Goal: Task Accomplishment & Management: Manage account settings

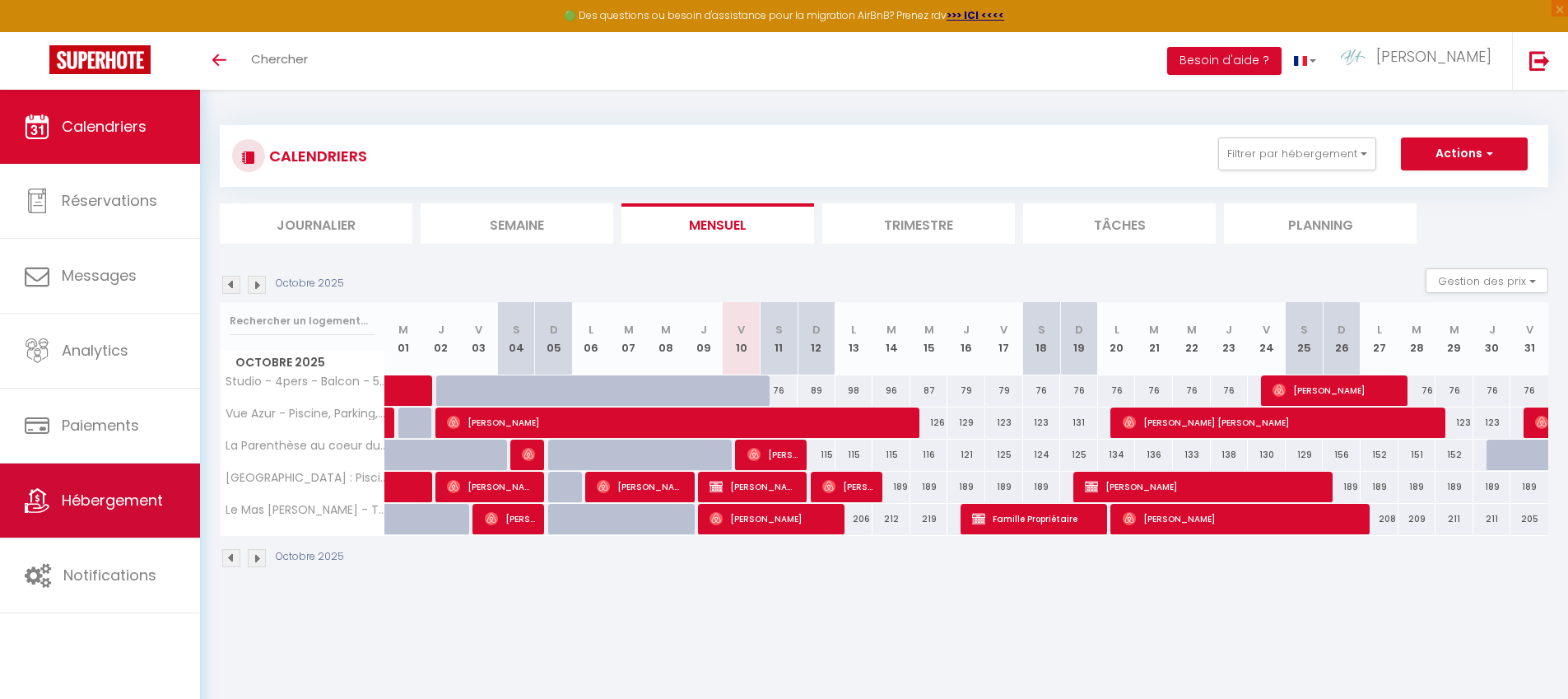
click at [143, 490] on span "Hébergement" at bounding box center [112, 500] width 101 height 20
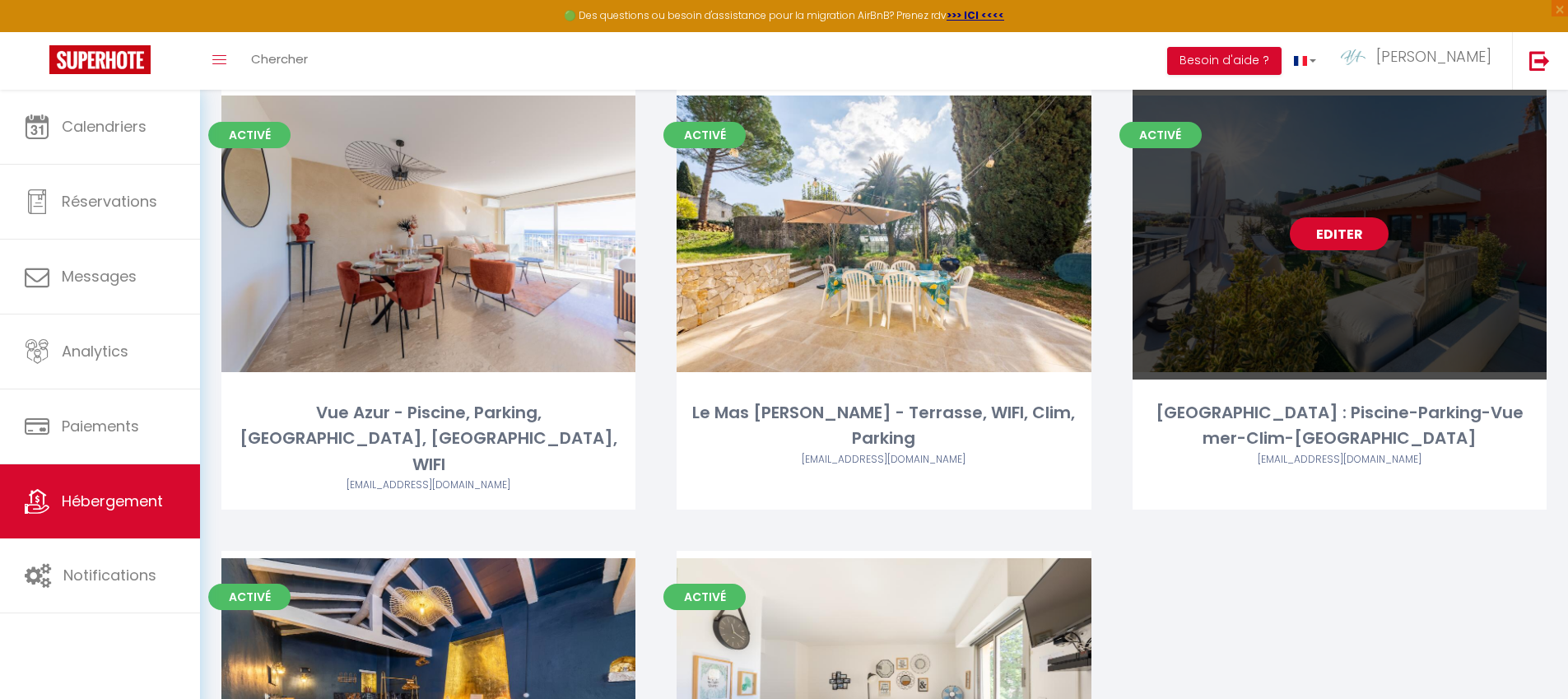
scroll to position [121, 0]
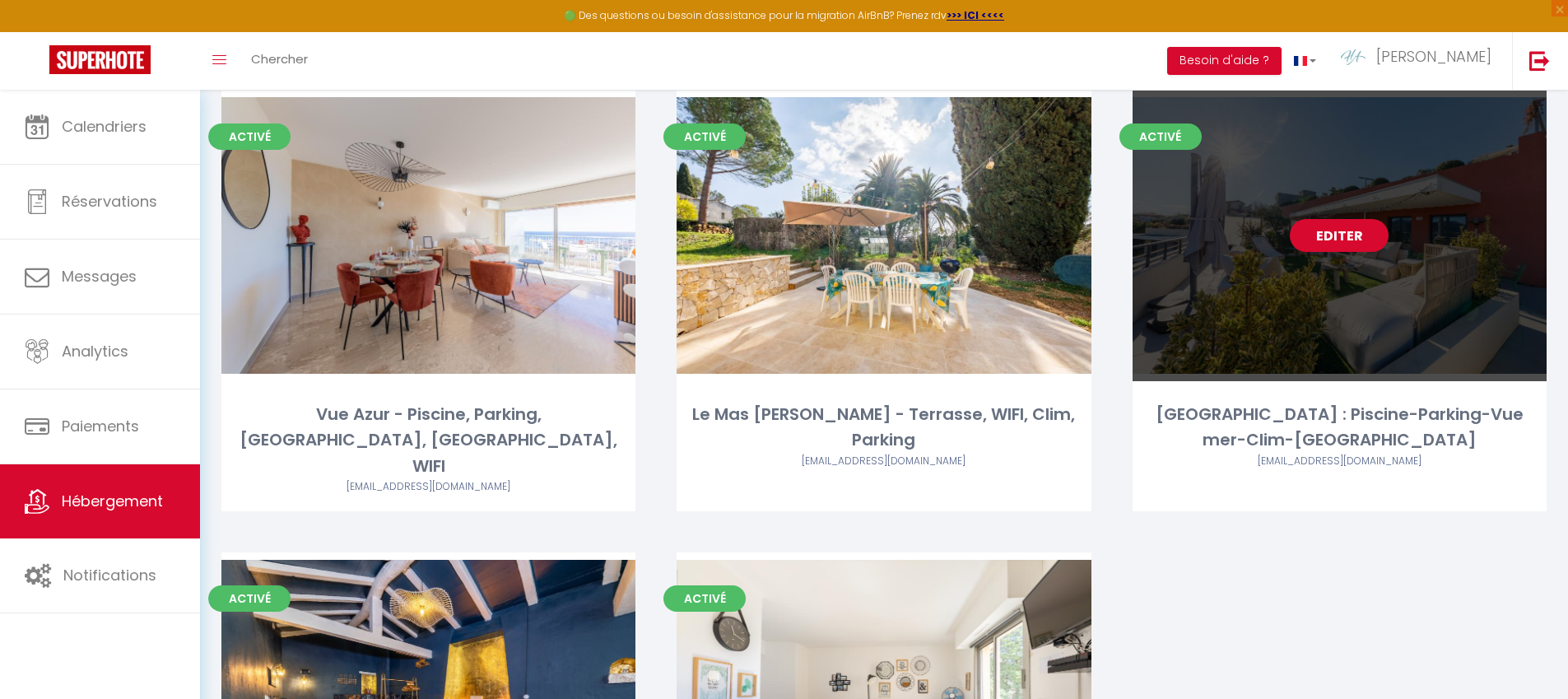
click at [1335, 239] on link "Editer" at bounding box center [1339, 235] width 98 height 33
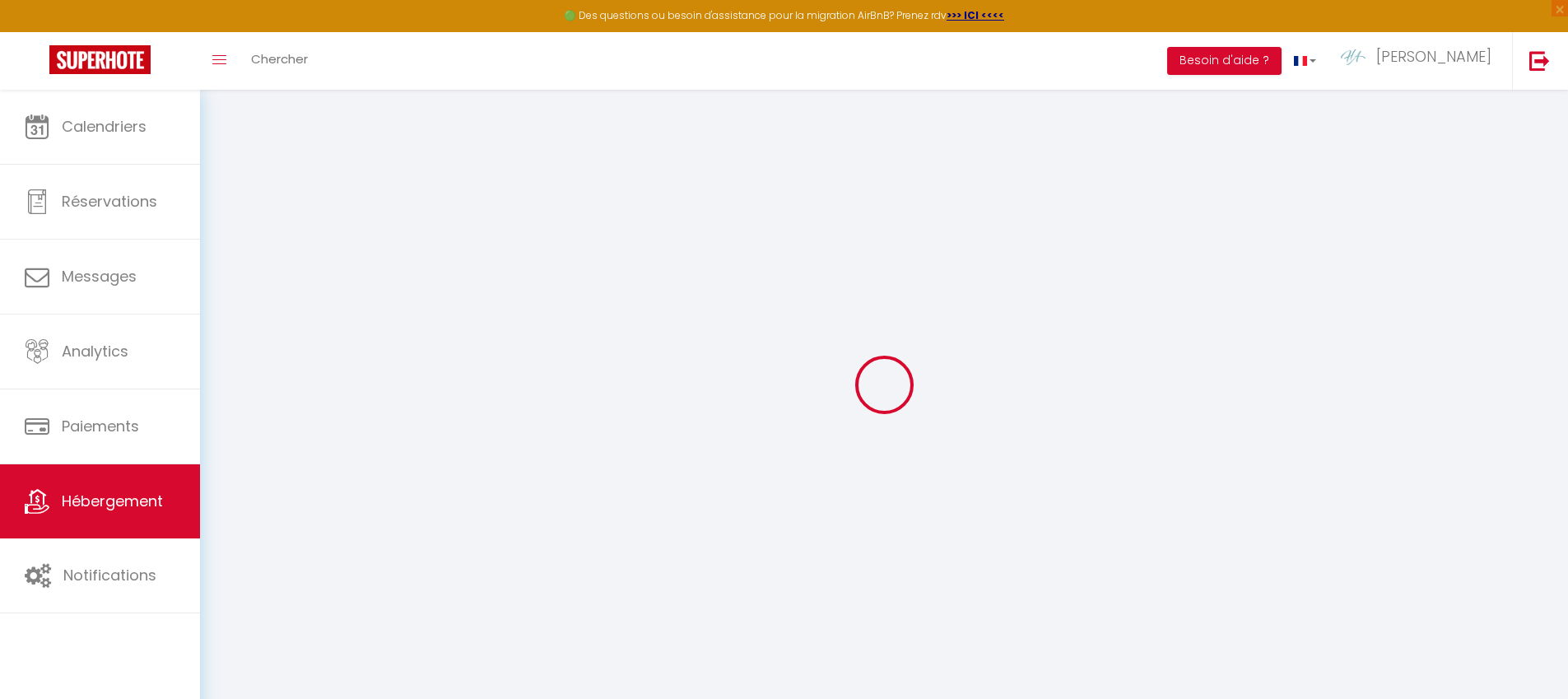
select select
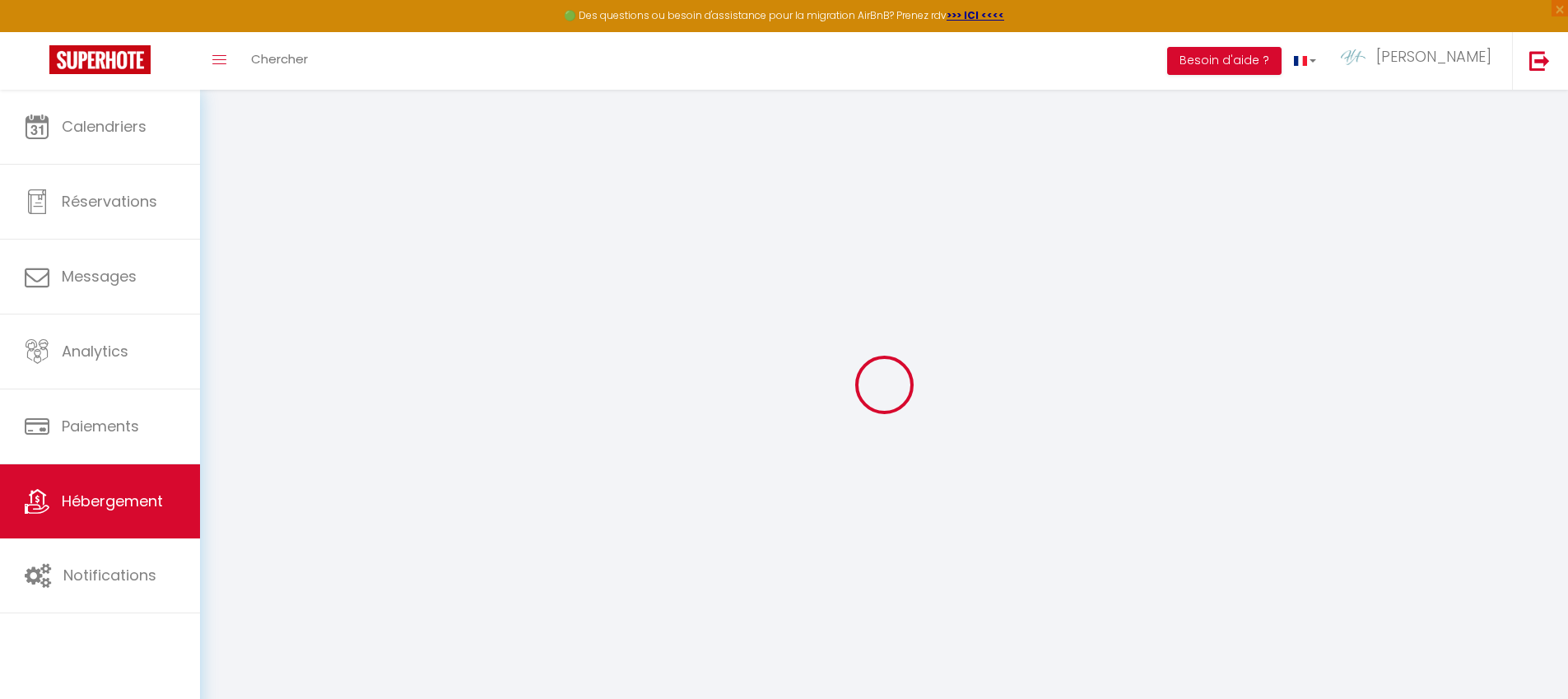
select select
checkbox input "false"
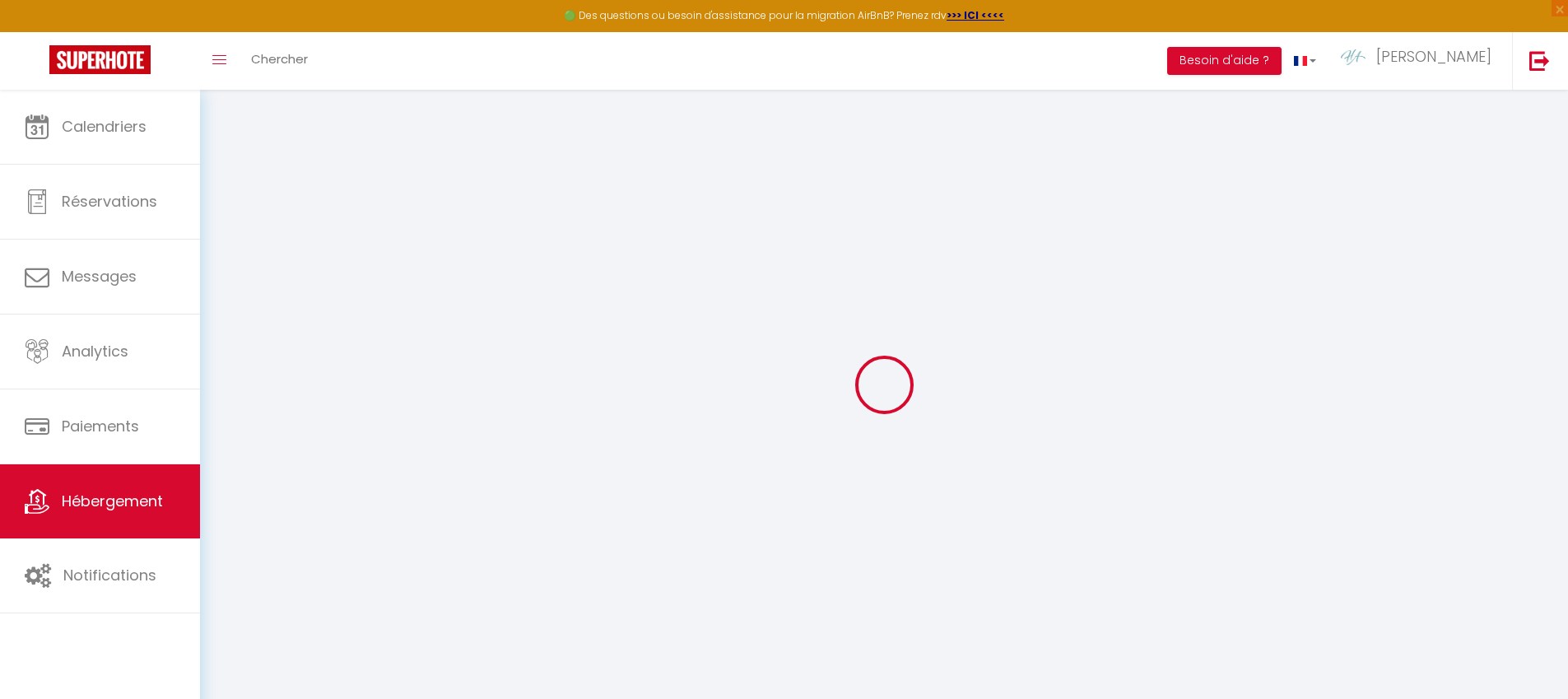
select select
type input "[GEOGRAPHIC_DATA] : Piscine-Parking-Vue mer-Clim-[GEOGRAPHIC_DATA]"
type input "Blandine"
type input "LANGLOY"
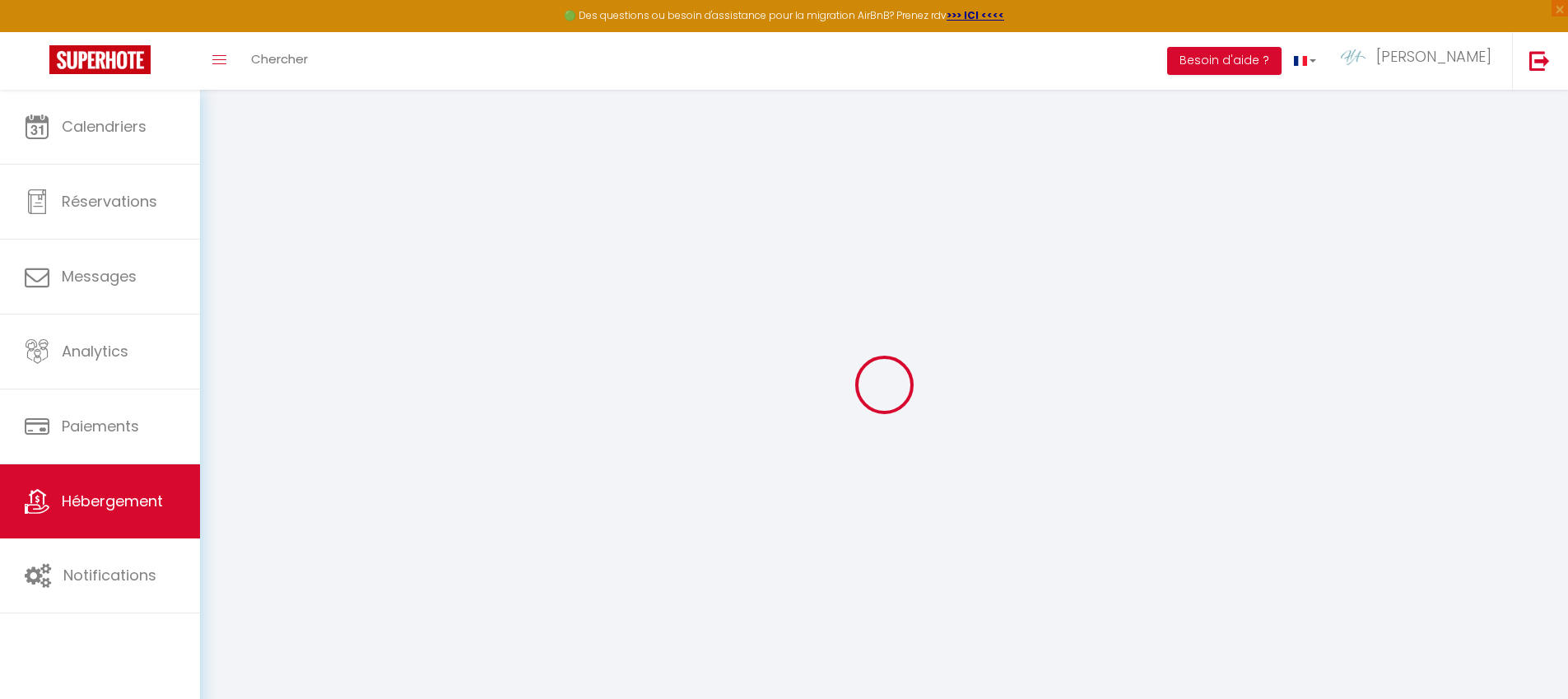
type input "[STREET_ADDRESS]"
type input "06100"
type input "Nice"
select select "2"
type input "150"
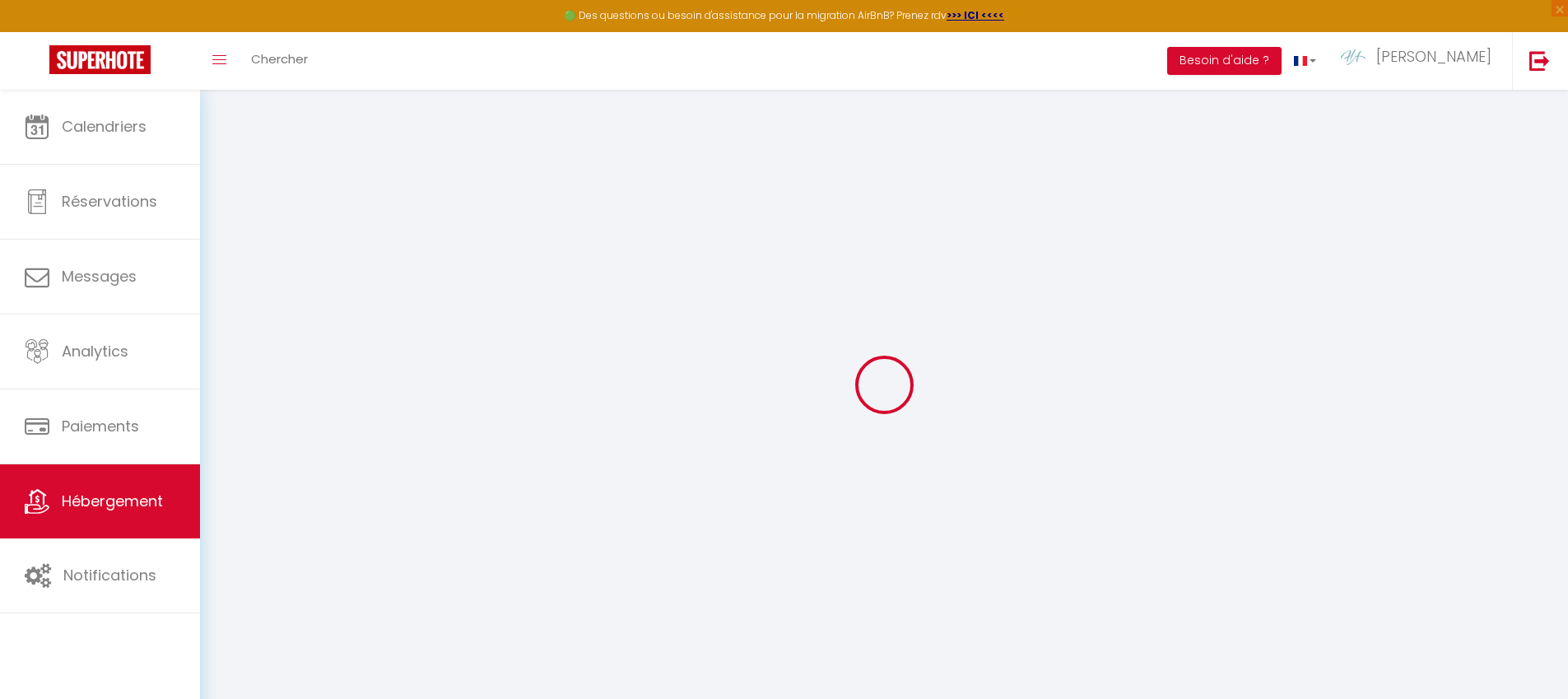
type input "110"
type input "6.70"
type input "6.43"
type input "800"
select select
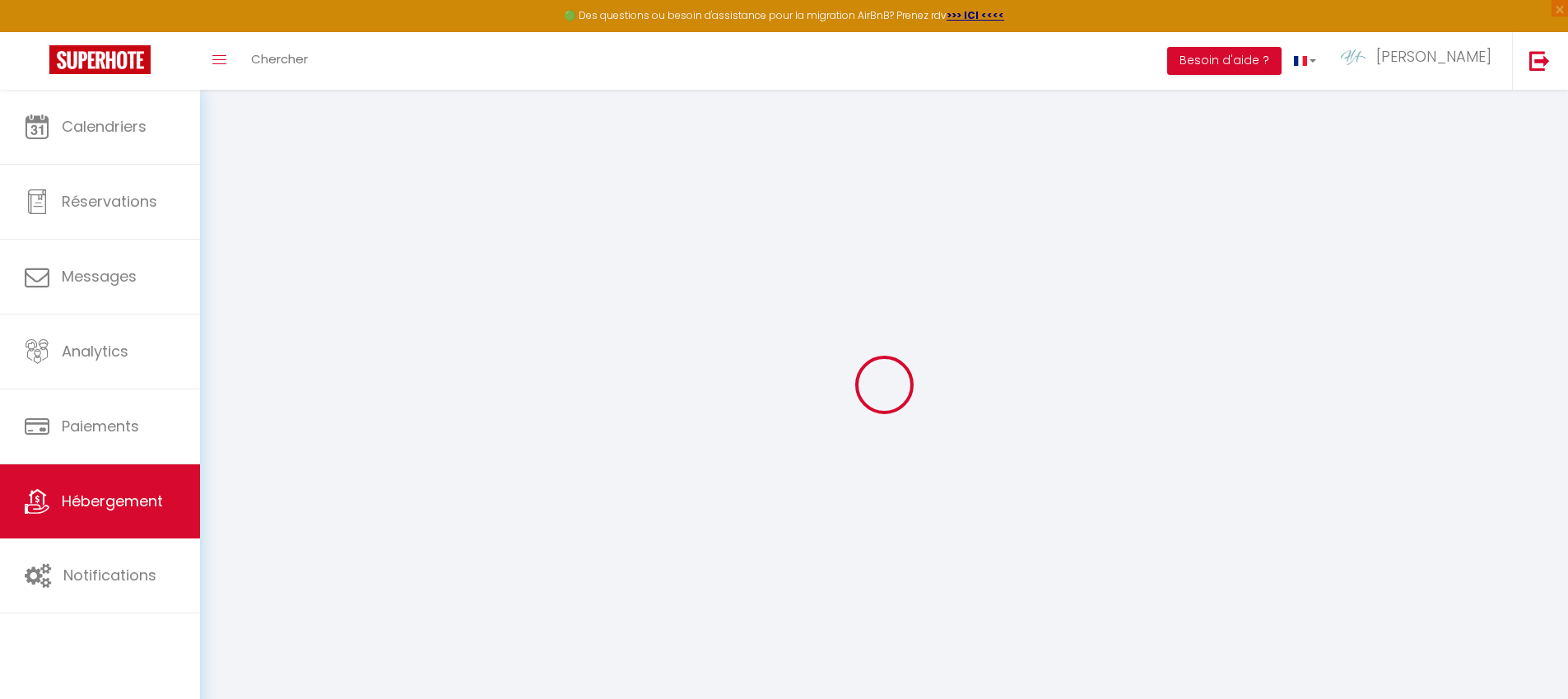
select select
type input "[STREET_ADDRESS]"
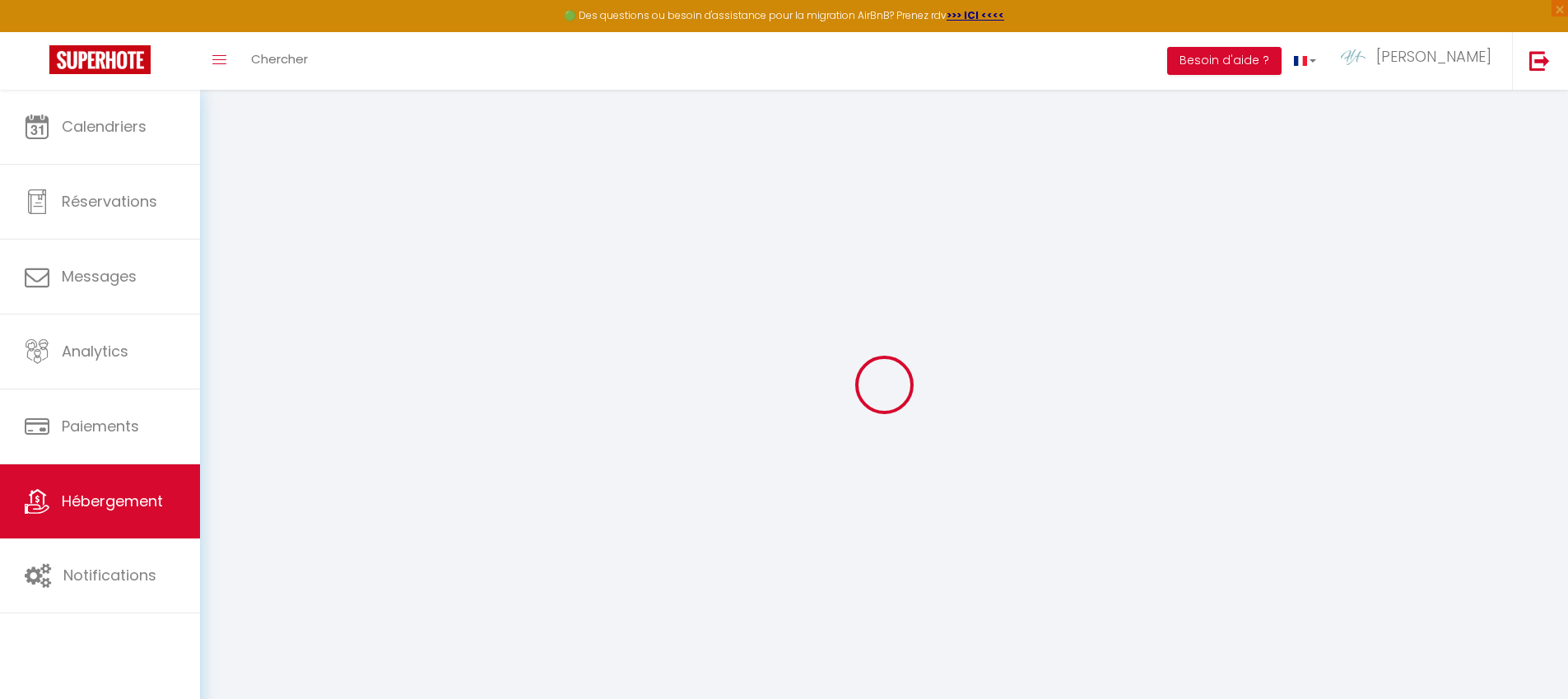
type input "06100"
type input "Nice"
type input "[EMAIL_ADDRESS][DOMAIN_NAME]"
select select "11959"
checkbox input "false"
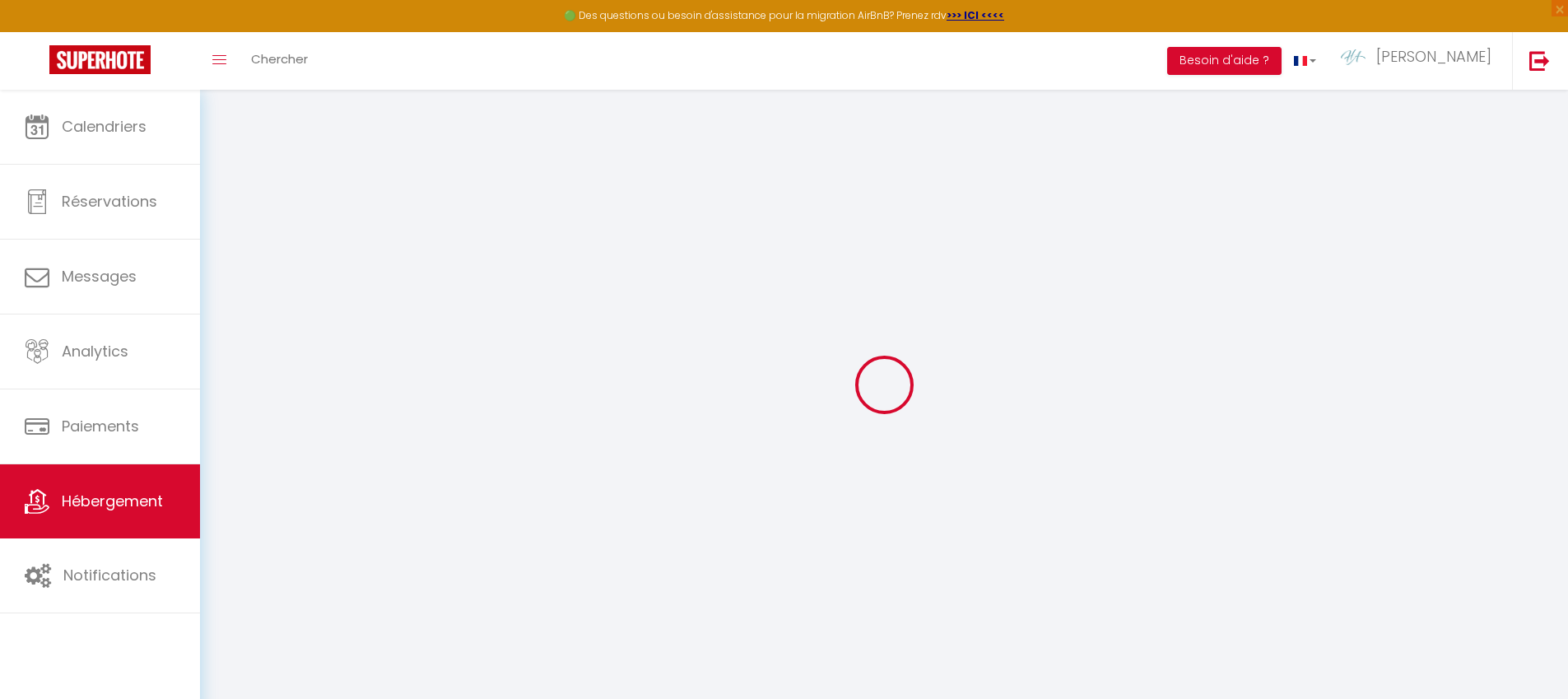
checkbox input "false"
checkbox input "true"
checkbox input "false"
radio input "true"
type input "110"
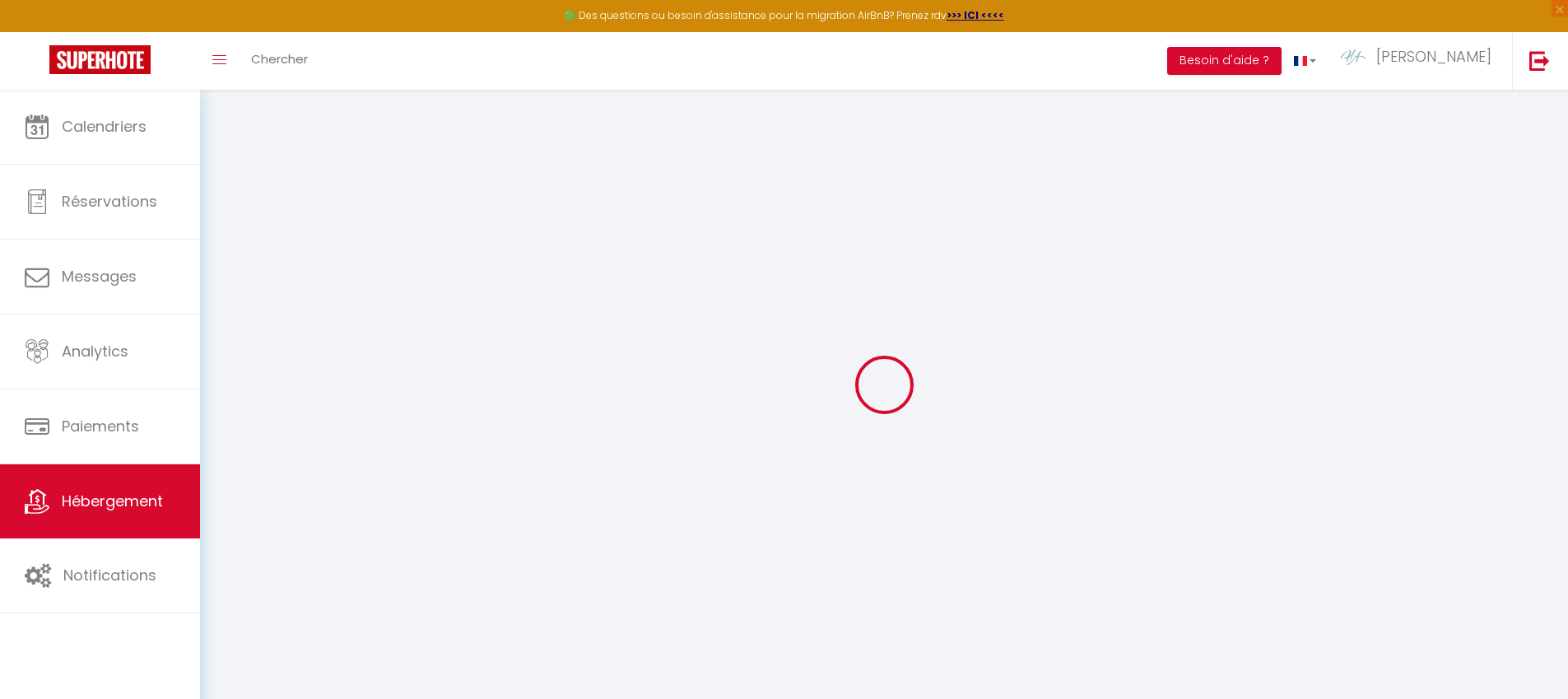
type input "0"
select select
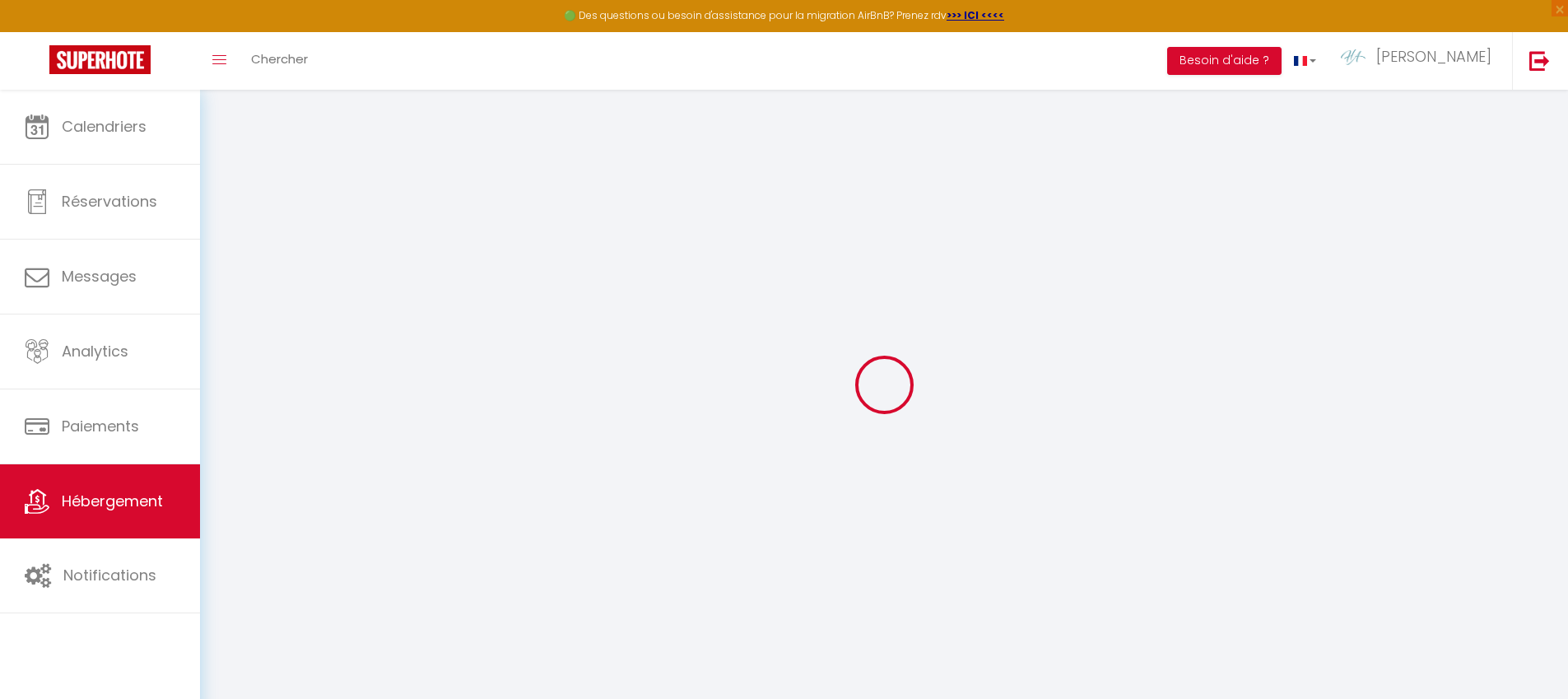
select select
checkbox input "false"
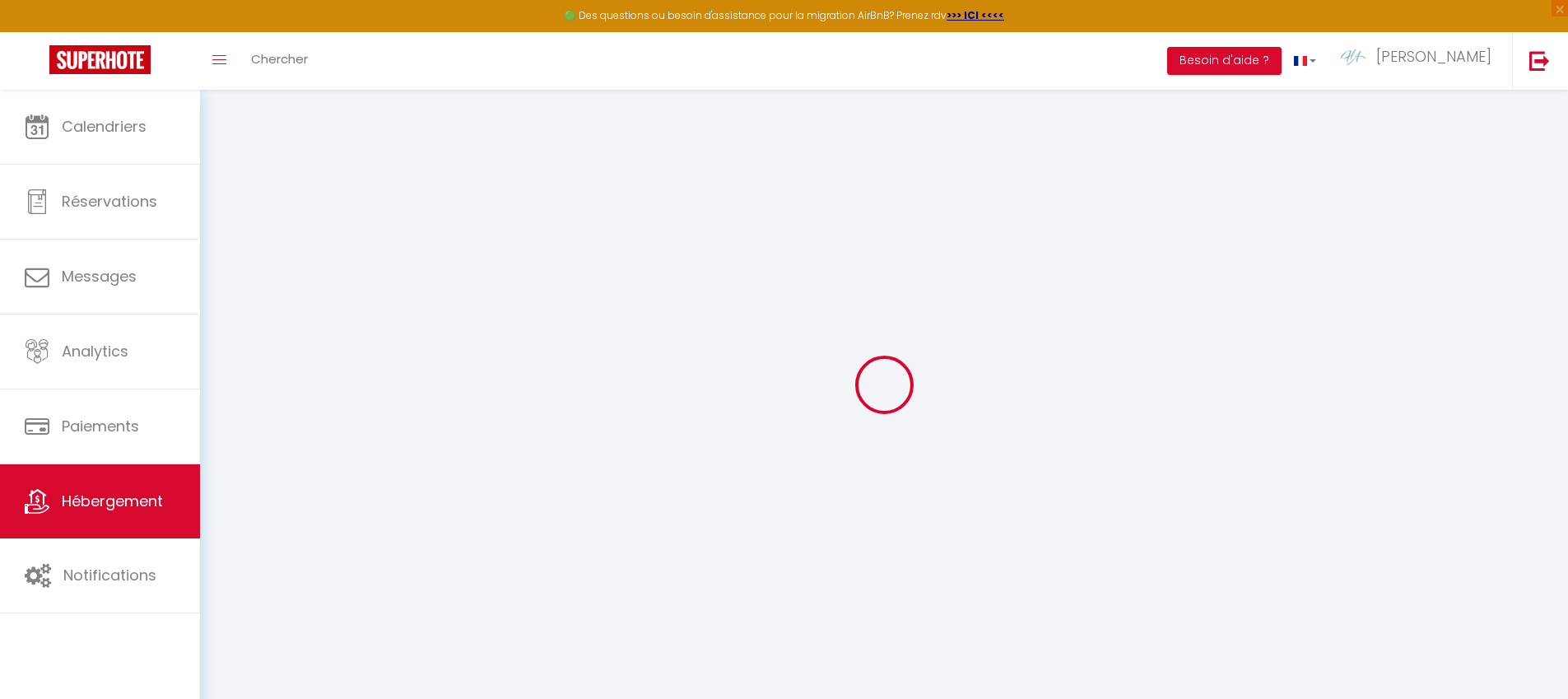
checkbox input "true"
checkbox input "false"
select select
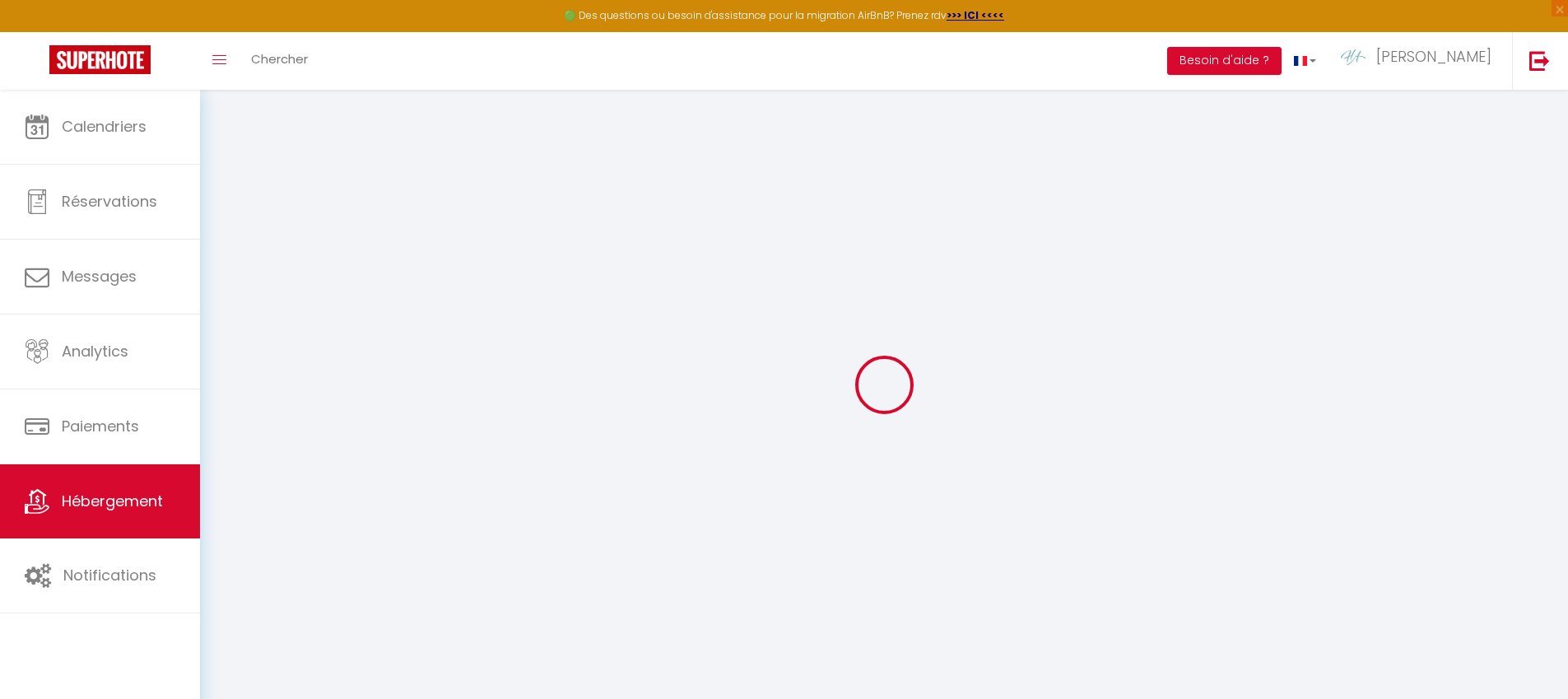
select select
checkbox input "false"
checkbox input "true"
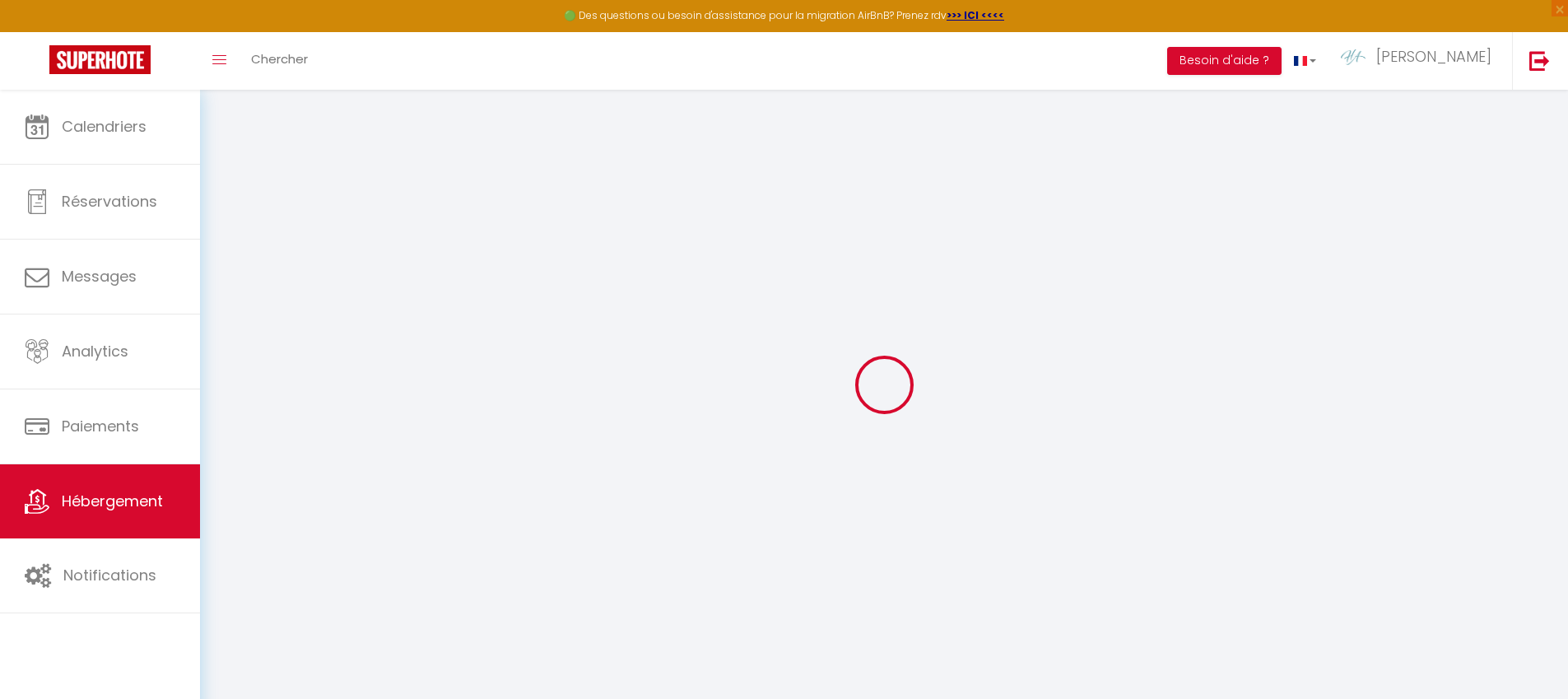
checkbox input "false"
select select
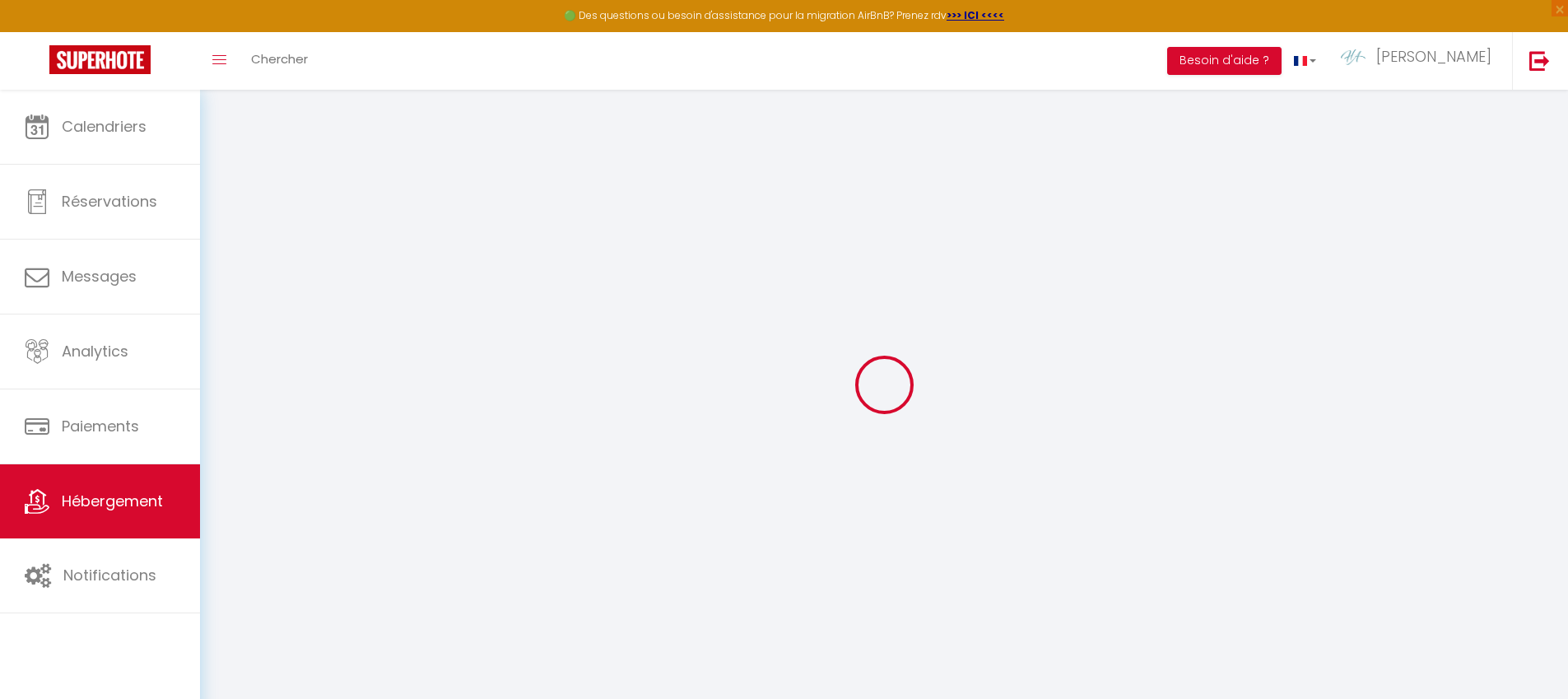
select select
checkbox input "false"
checkbox input "true"
checkbox input "false"
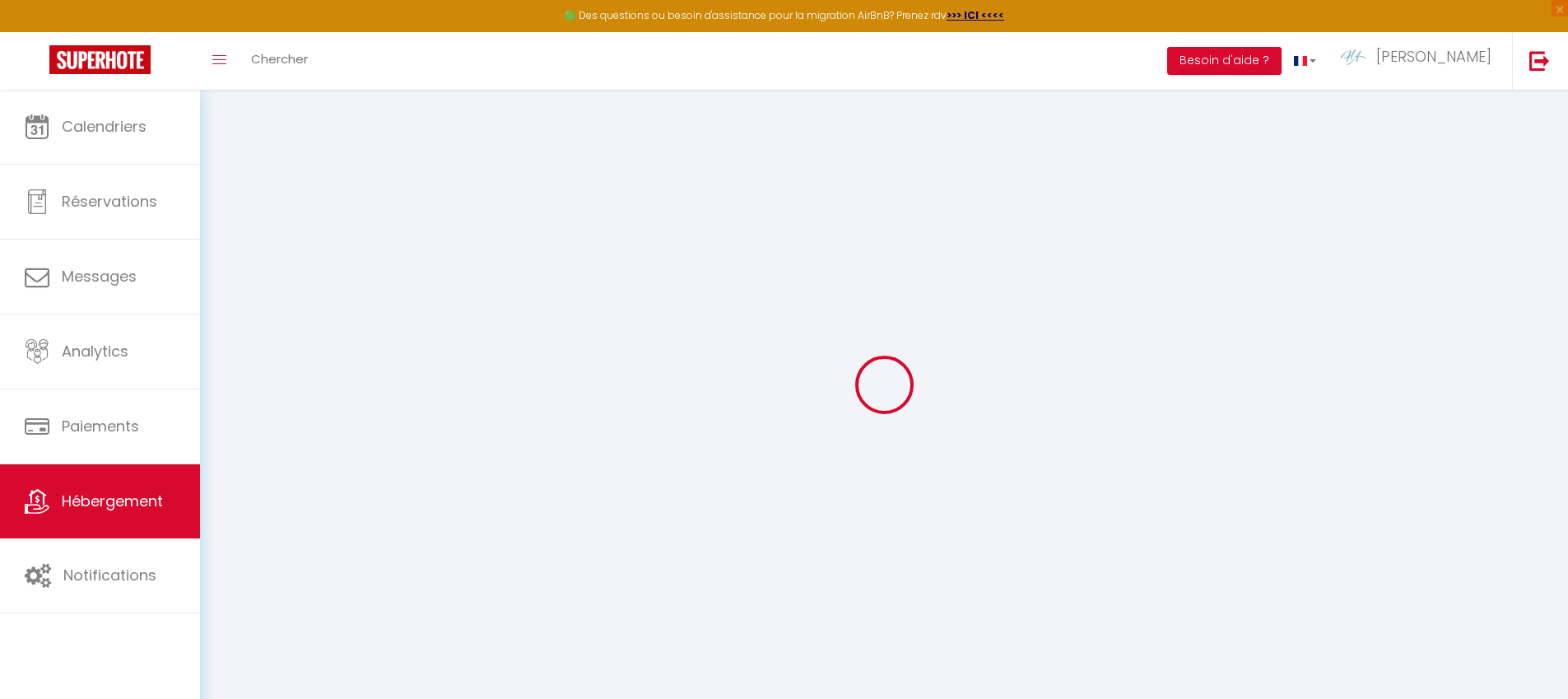
select select "36856"
checkbox input "false"
checkbox input "true"
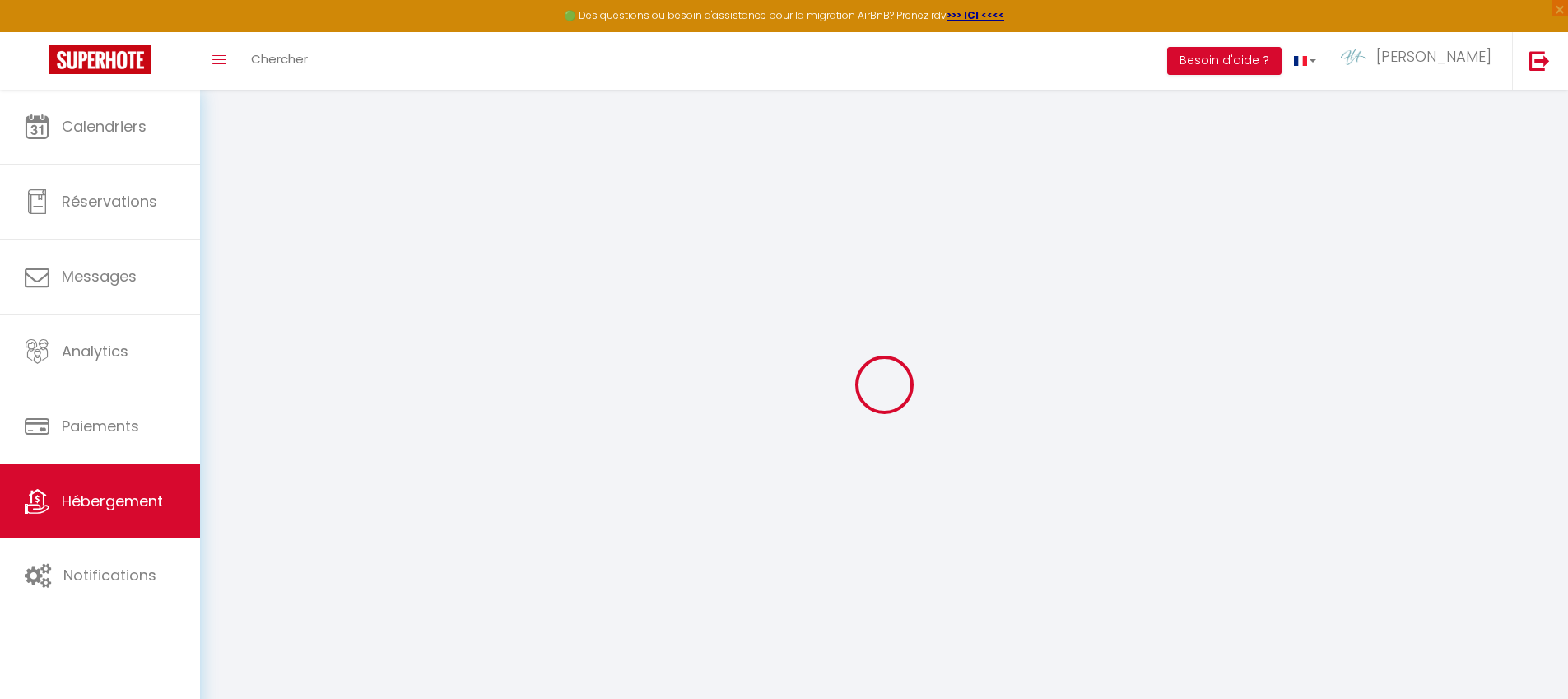
checkbox input "false"
checkbox input "true"
checkbox input "false"
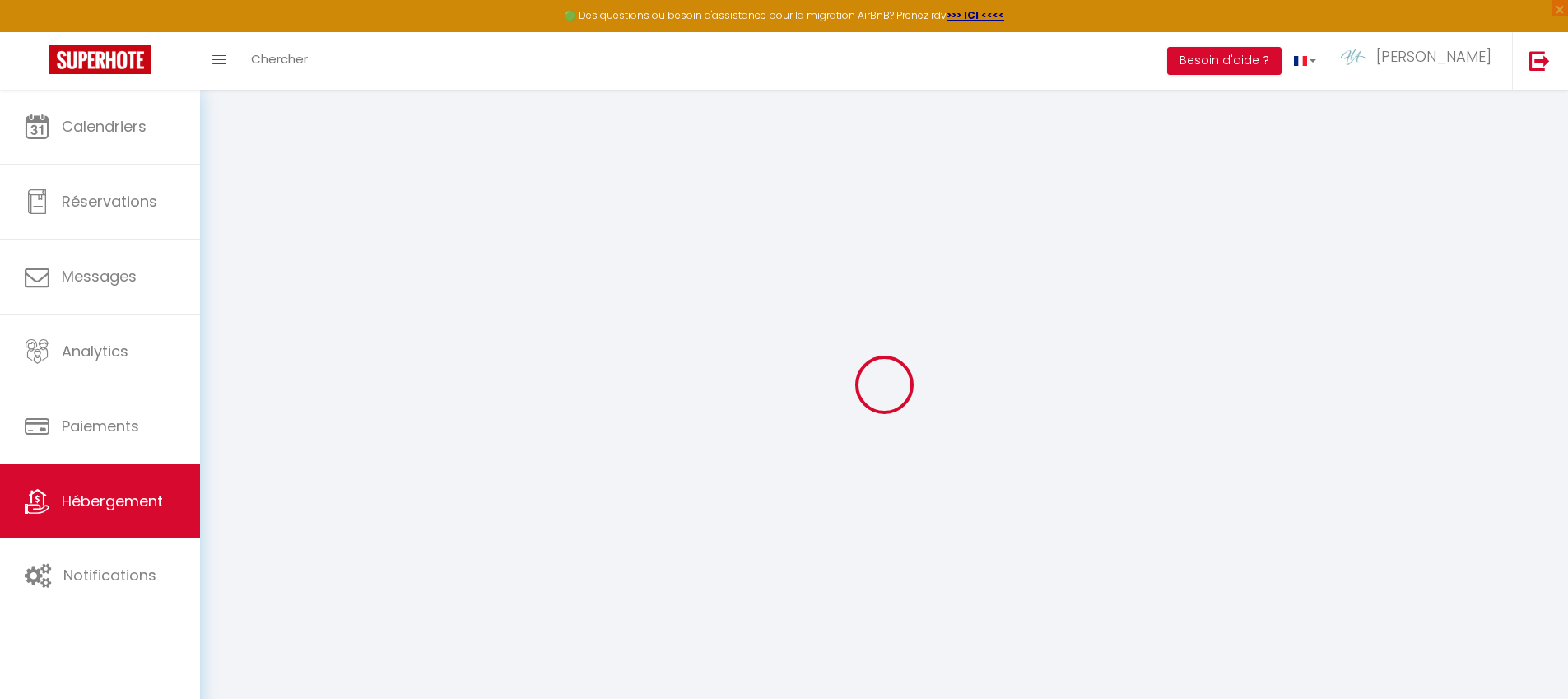
select select "16:00"
select select "20:00"
select select "10:00"
select select "30"
select select "120"
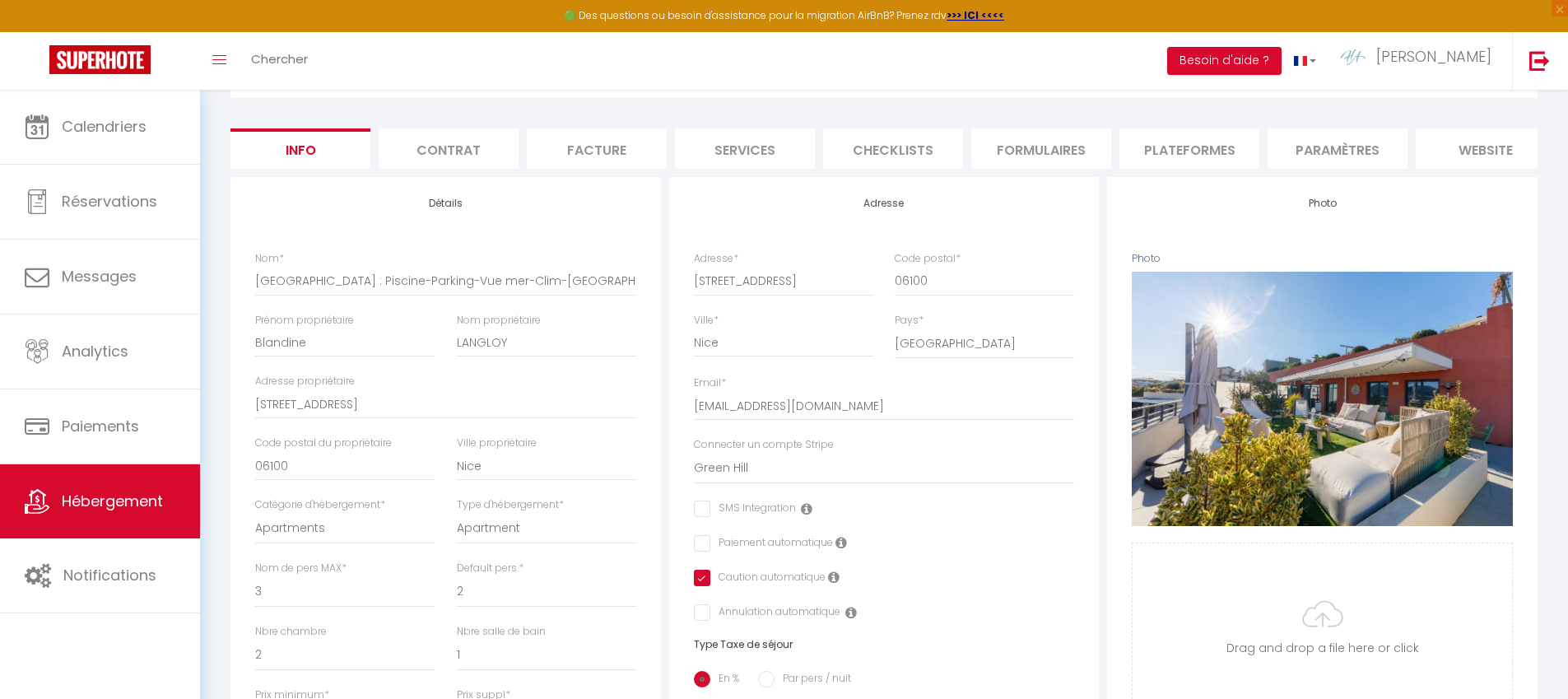
scroll to position [122, 0]
